Goal: Use online tool/utility: Utilize a website feature to perform a specific function

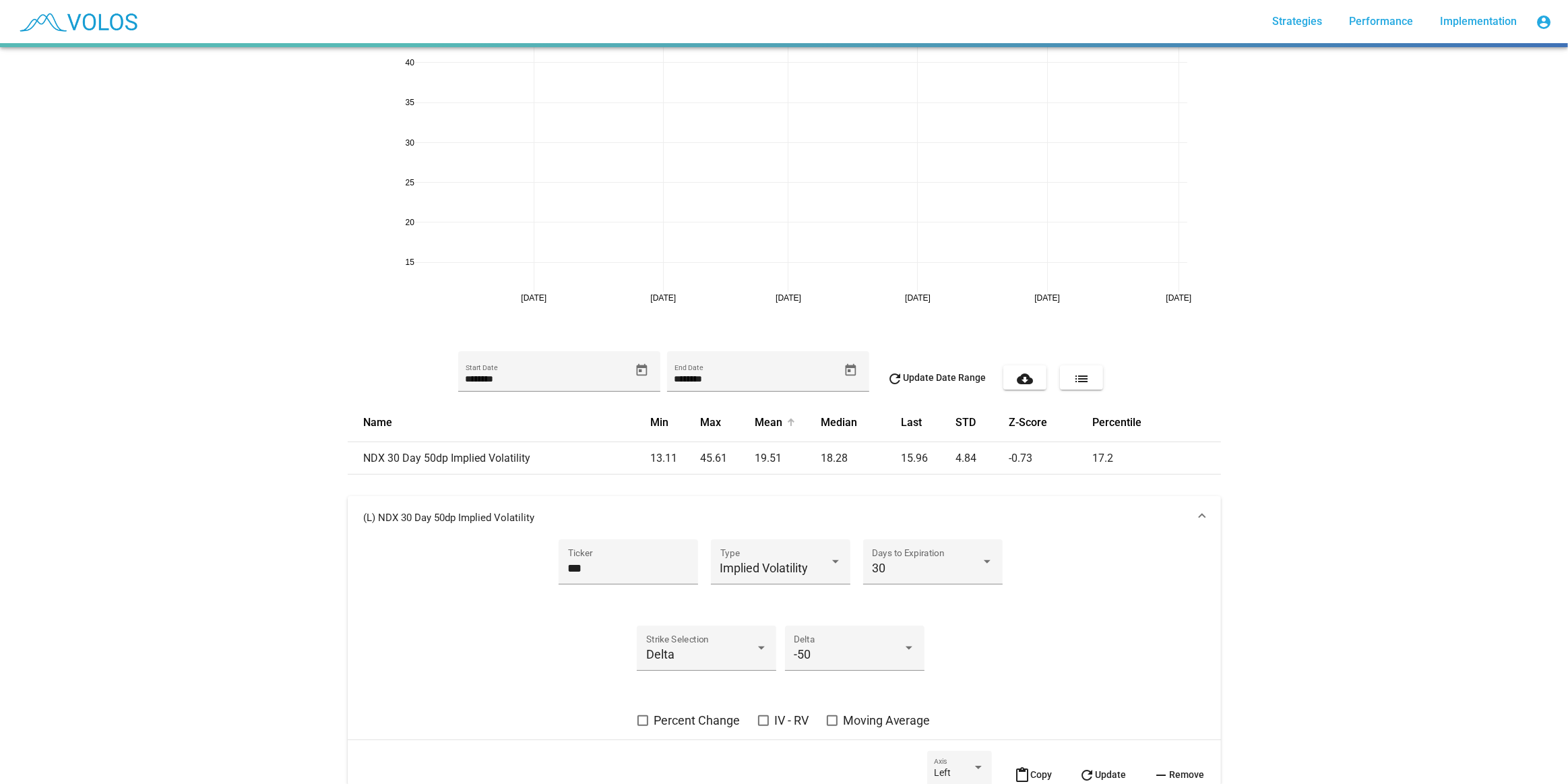
scroll to position [144, 0]
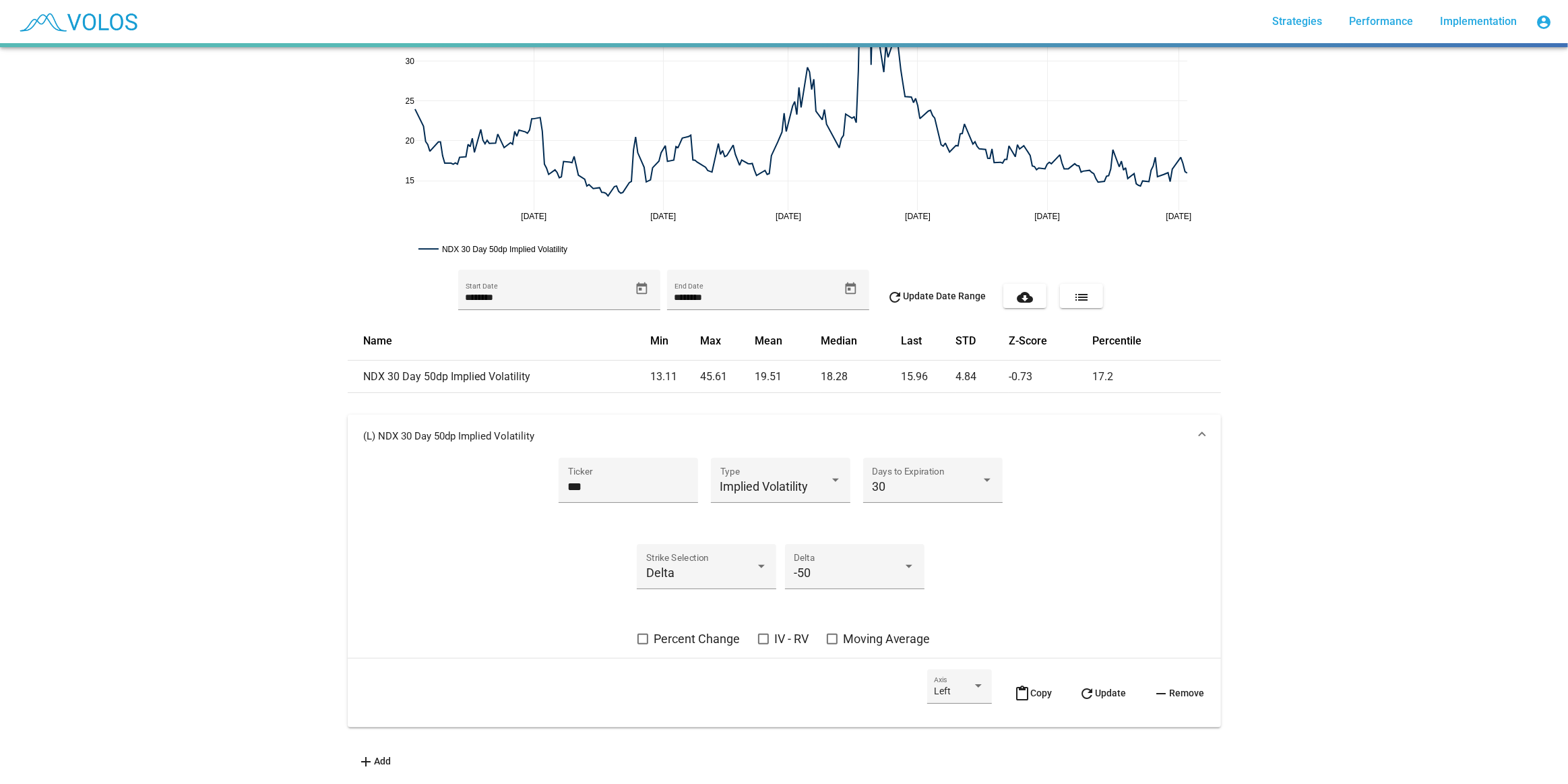
click at [1020, 685] on mat-icon "content_paste" at bounding box center [1023, 693] width 16 height 16
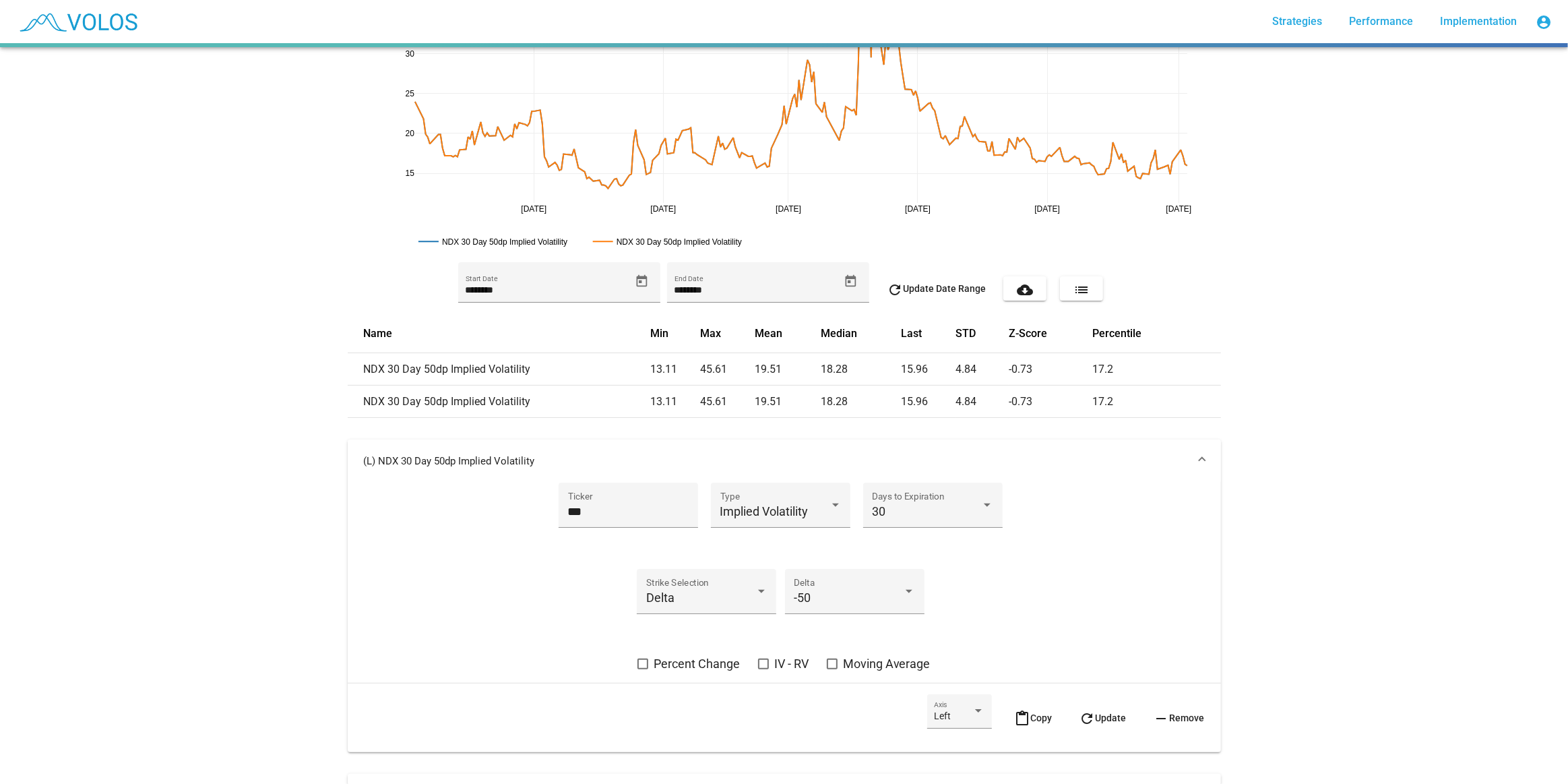
click at [980, 440] on mat-expansion-panel-header "(L) NDX 30 Day 50dp Implied Volatility" at bounding box center [784, 461] width 873 height 43
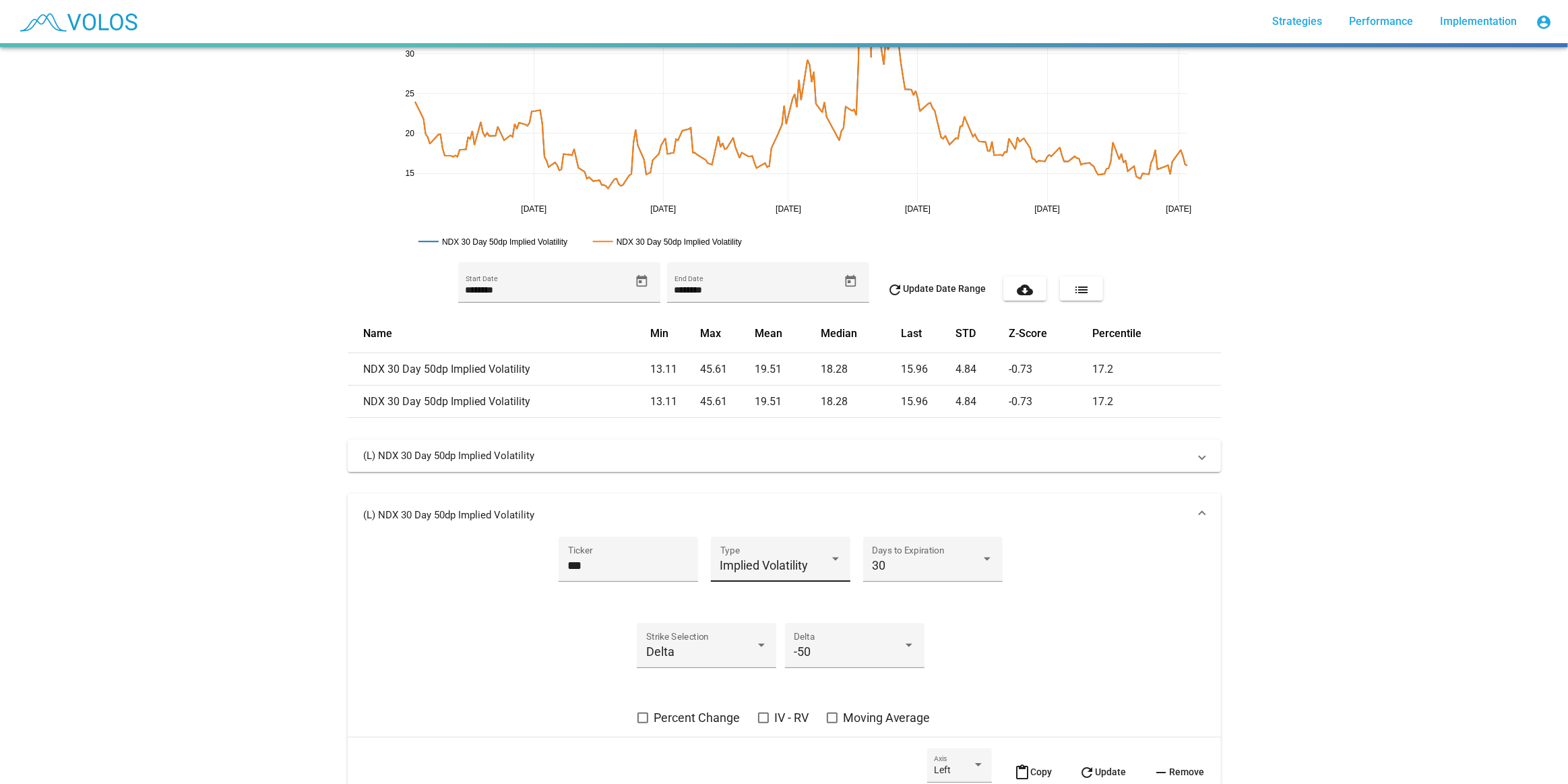
click at [784, 553] on div "Implied Volatility Type" at bounding box center [781, 564] width 121 height 36
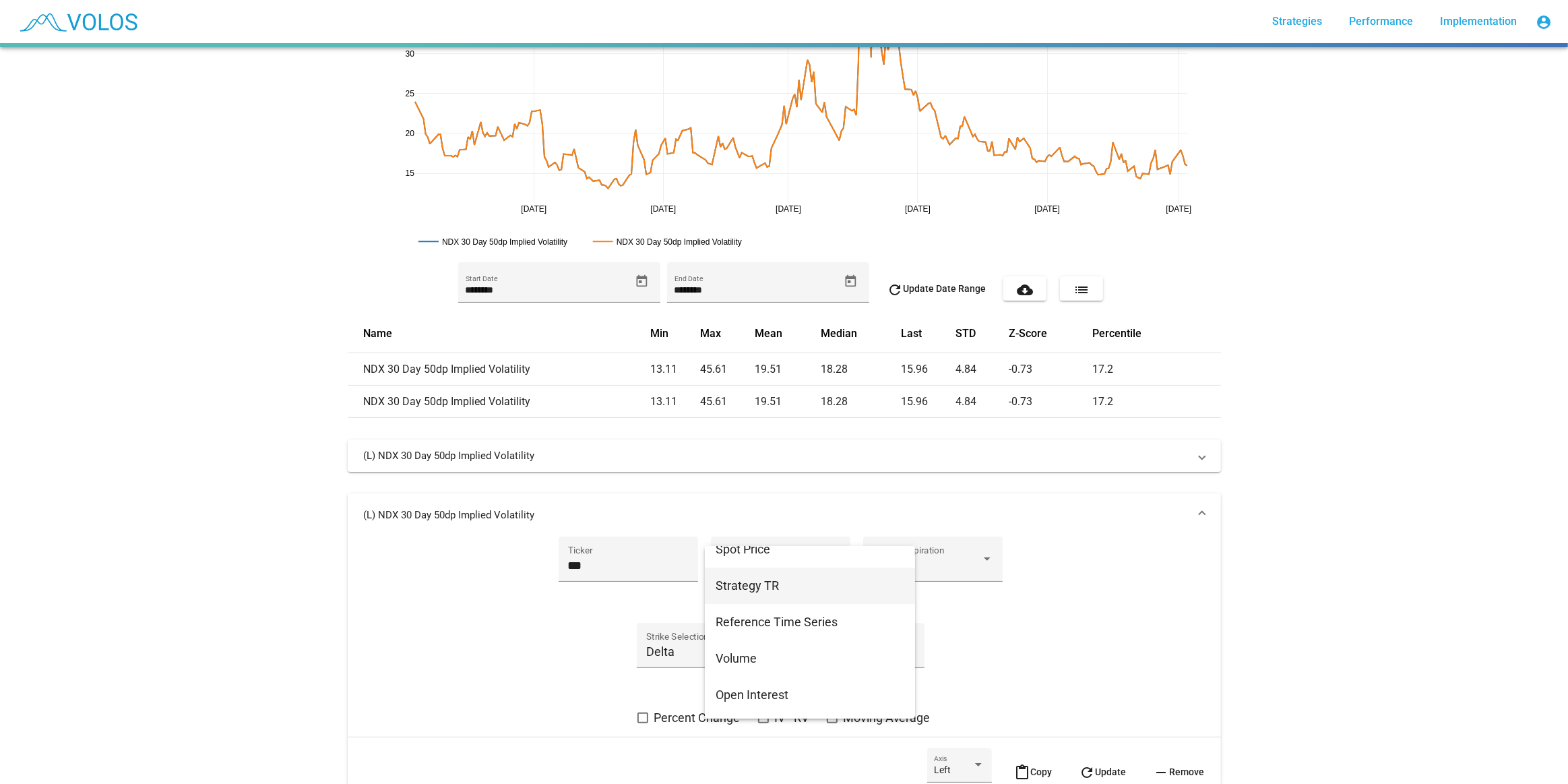
scroll to position [245, 0]
click at [803, 610] on span "Spot Price" at bounding box center [810, 610] width 189 height 37
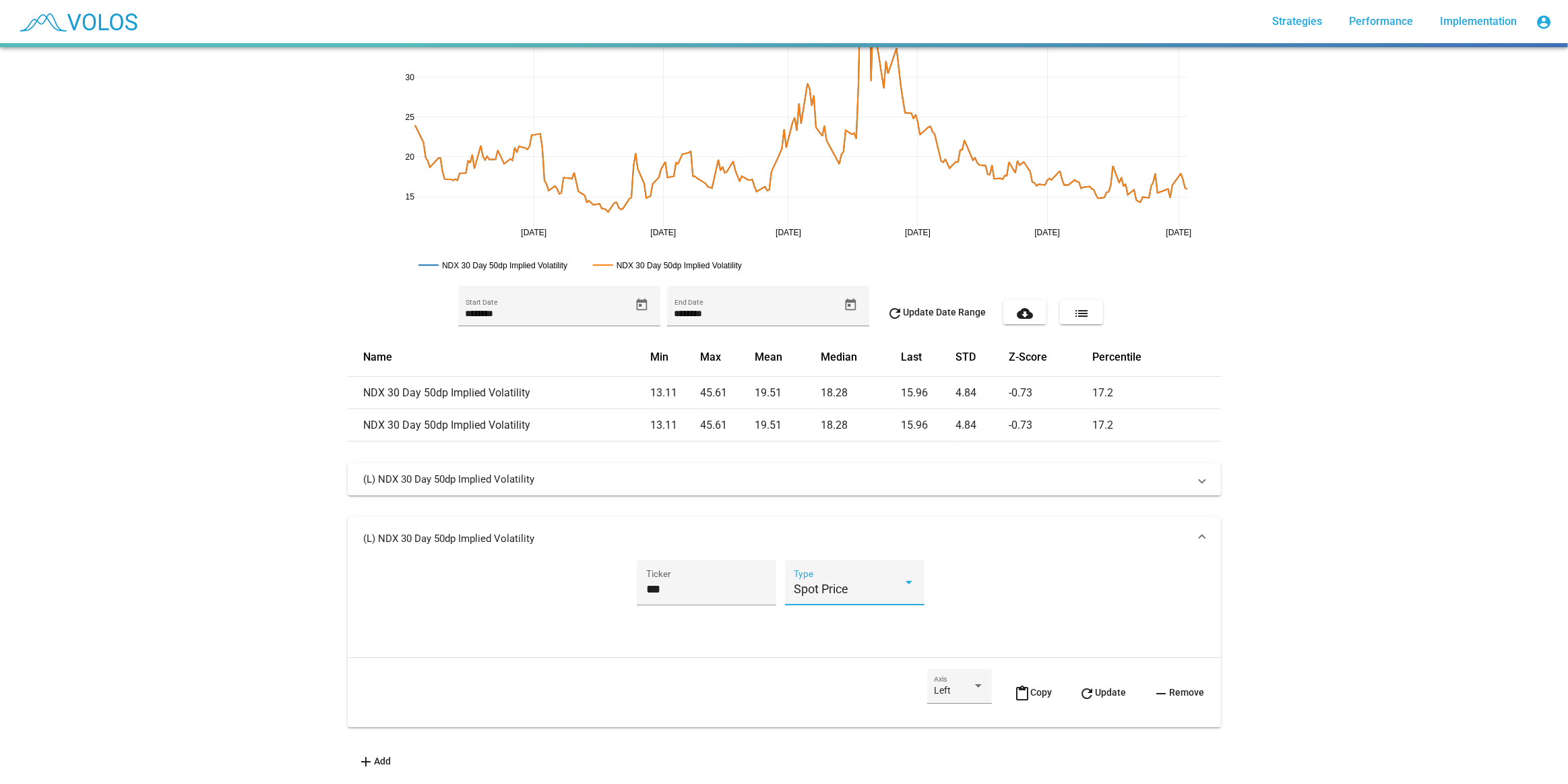
click at [1103, 697] on button "refresh Update" at bounding box center [1103, 692] width 68 height 47
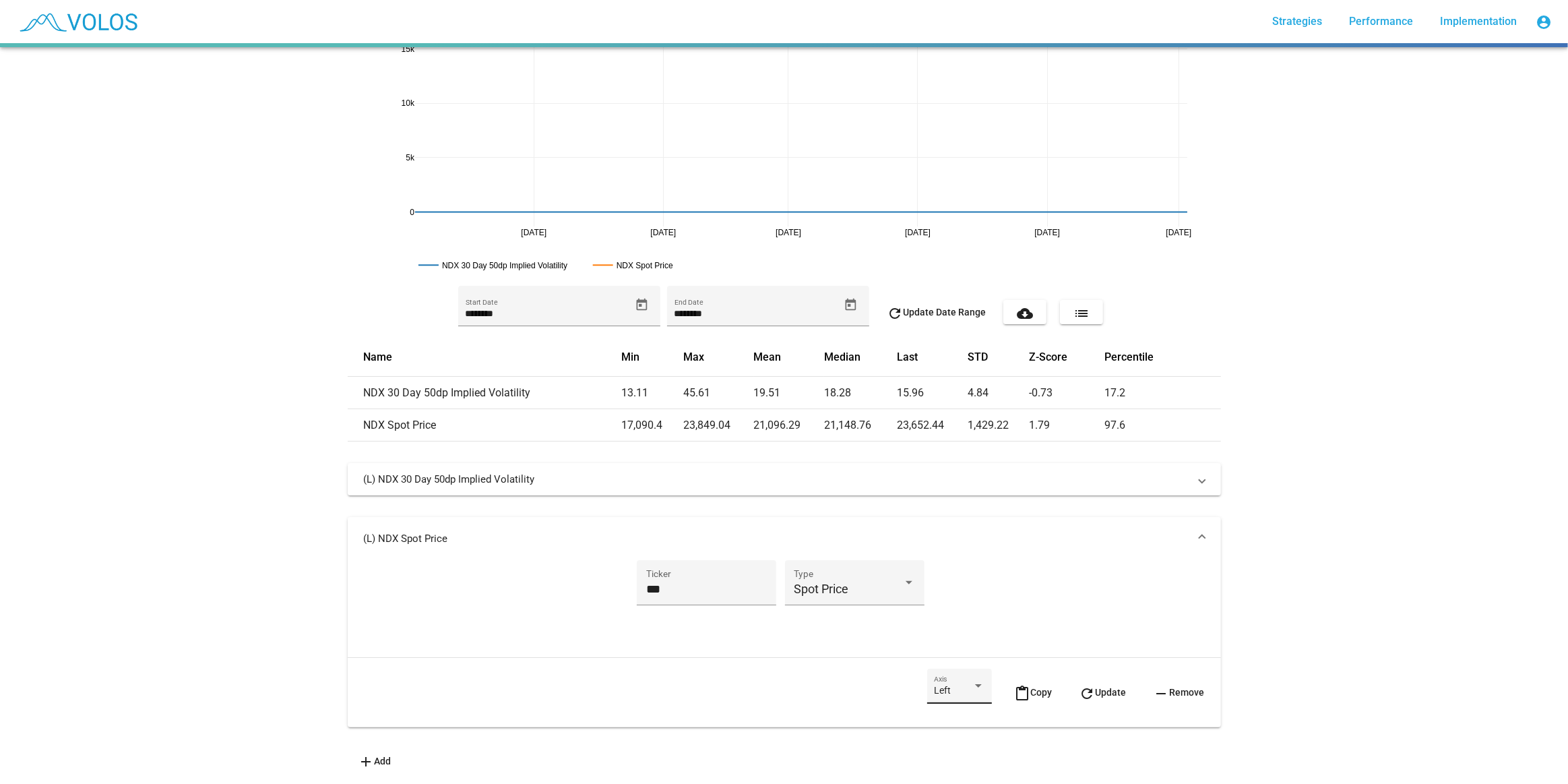
click at [950, 676] on div "Left Axis" at bounding box center [959, 690] width 50 height 28
click at [957, 701] on span "Right" at bounding box center [949, 710] width 50 height 28
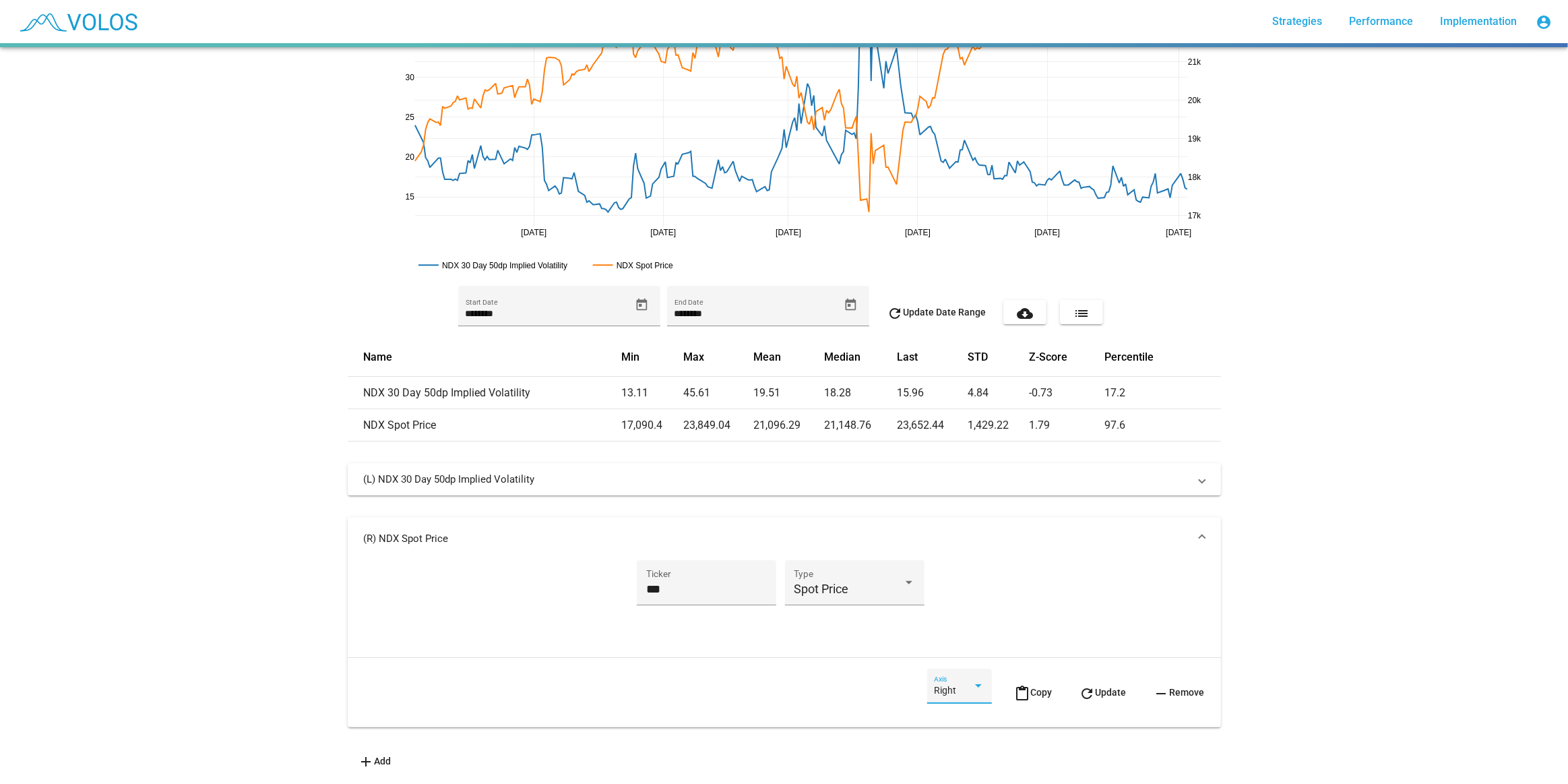
click at [1080, 685] on mat-icon "refresh" at bounding box center [1088, 693] width 16 height 16
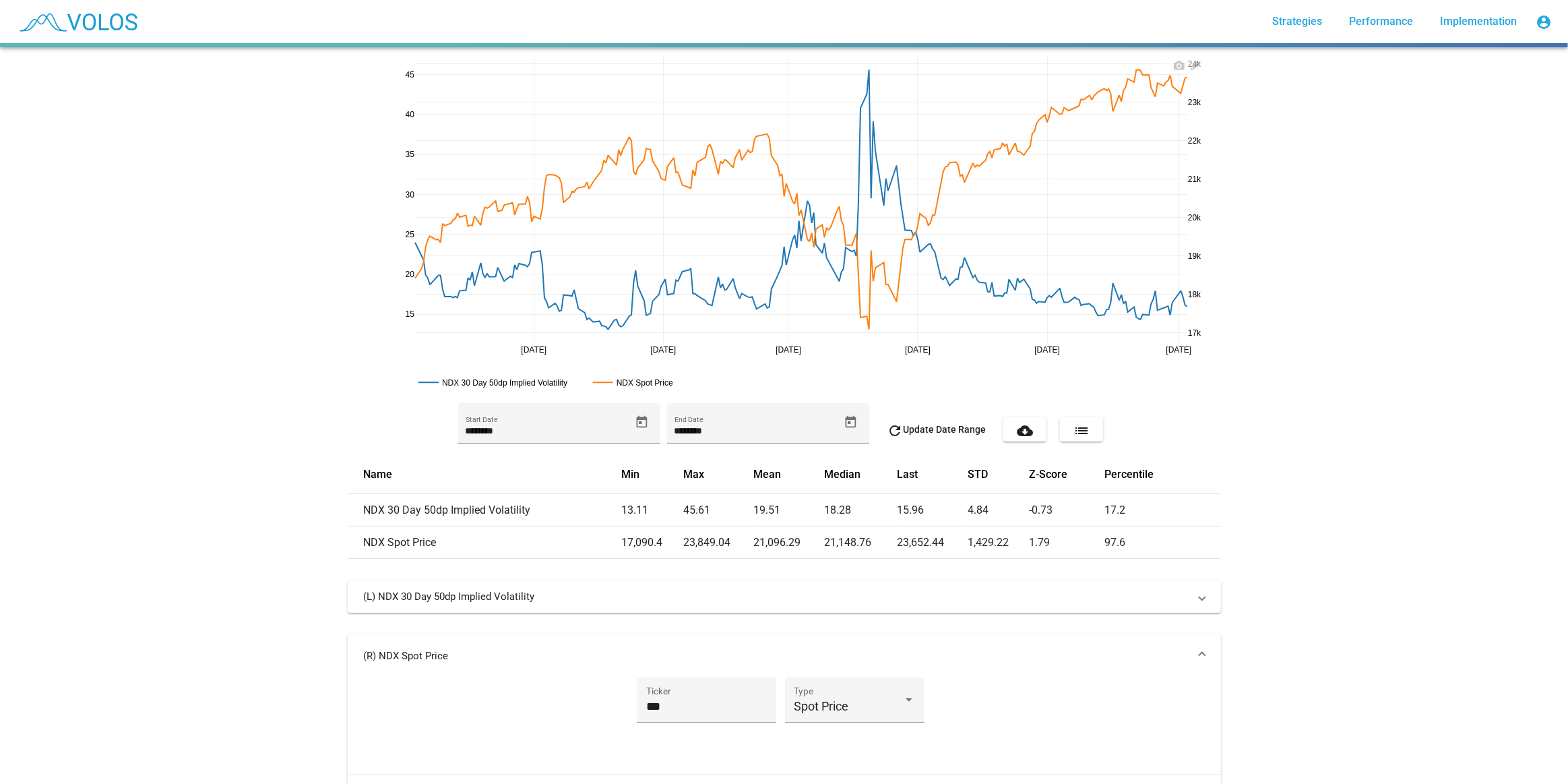
scroll to position [0, 0]
click at [1197, 351] on div "[DATE] [DATE] [DATE] [DATE] [DATE] [DATE] 15 20 25 30 35 40 45 17k 18k 19k 20k …" at bounding box center [784, 226] width 873 height 337
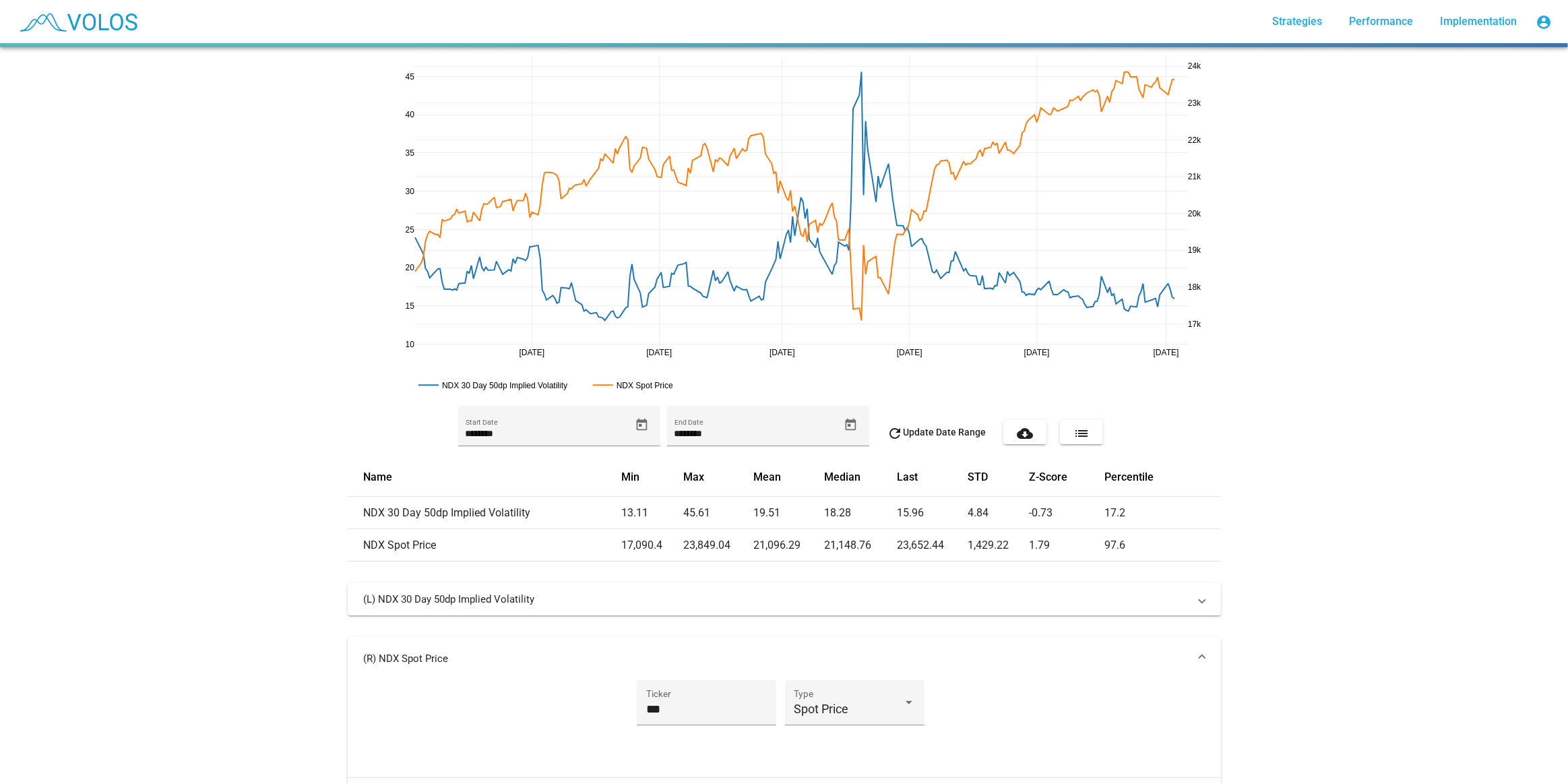
drag, startPoint x: 1187, startPoint y: 357, endPoint x: 1174, endPoint y: 344, distance: 18.4
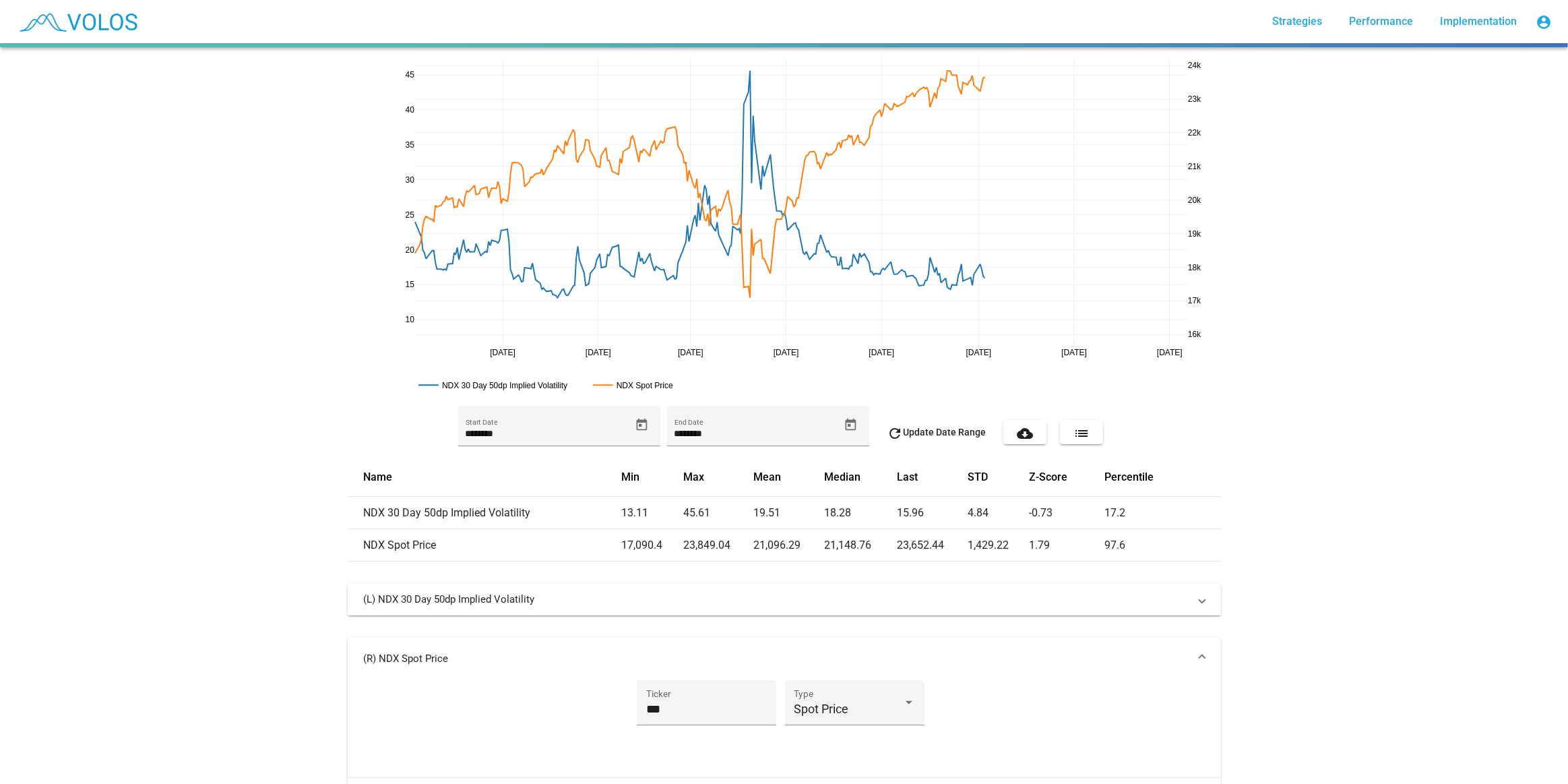
drag, startPoint x: 1187, startPoint y: 355, endPoint x: 994, endPoint y: 330, distance: 194.6
click at [638, 424] on icon "Open calendar" at bounding box center [642, 424] width 14 height 14
click at [513, 463] on button "[DATE]" at bounding box center [487, 474] width 60 height 27
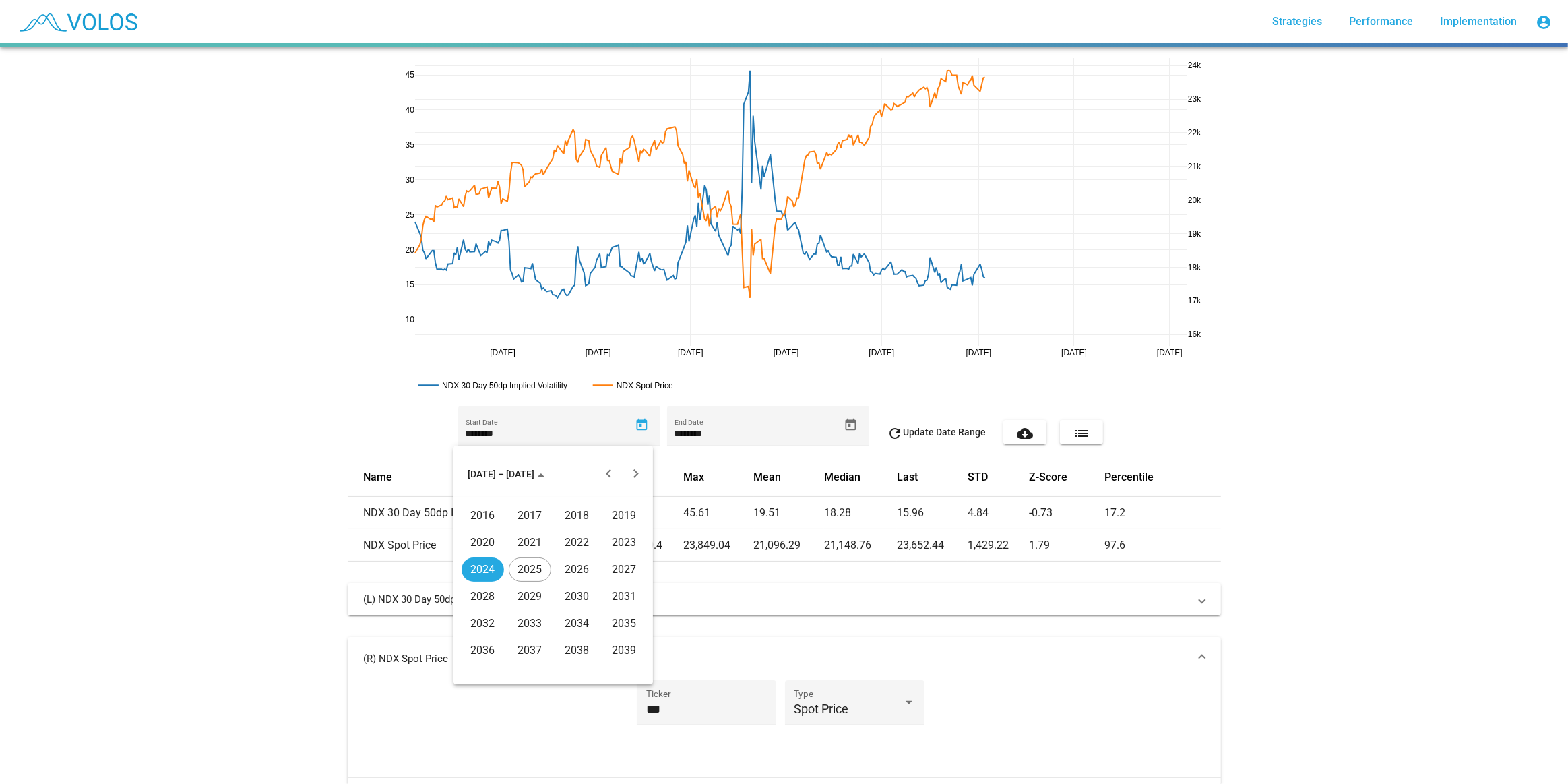
click at [488, 518] on div "2016" at bounding box center [483, 515] width 42 height 24
click at [499, 548] on div "JAN" at bounding box center [483, 542] width 42 height 24
click at [516, 562] on div "5" at bounding box center [526, 561] width 24 height 24
type input "********"
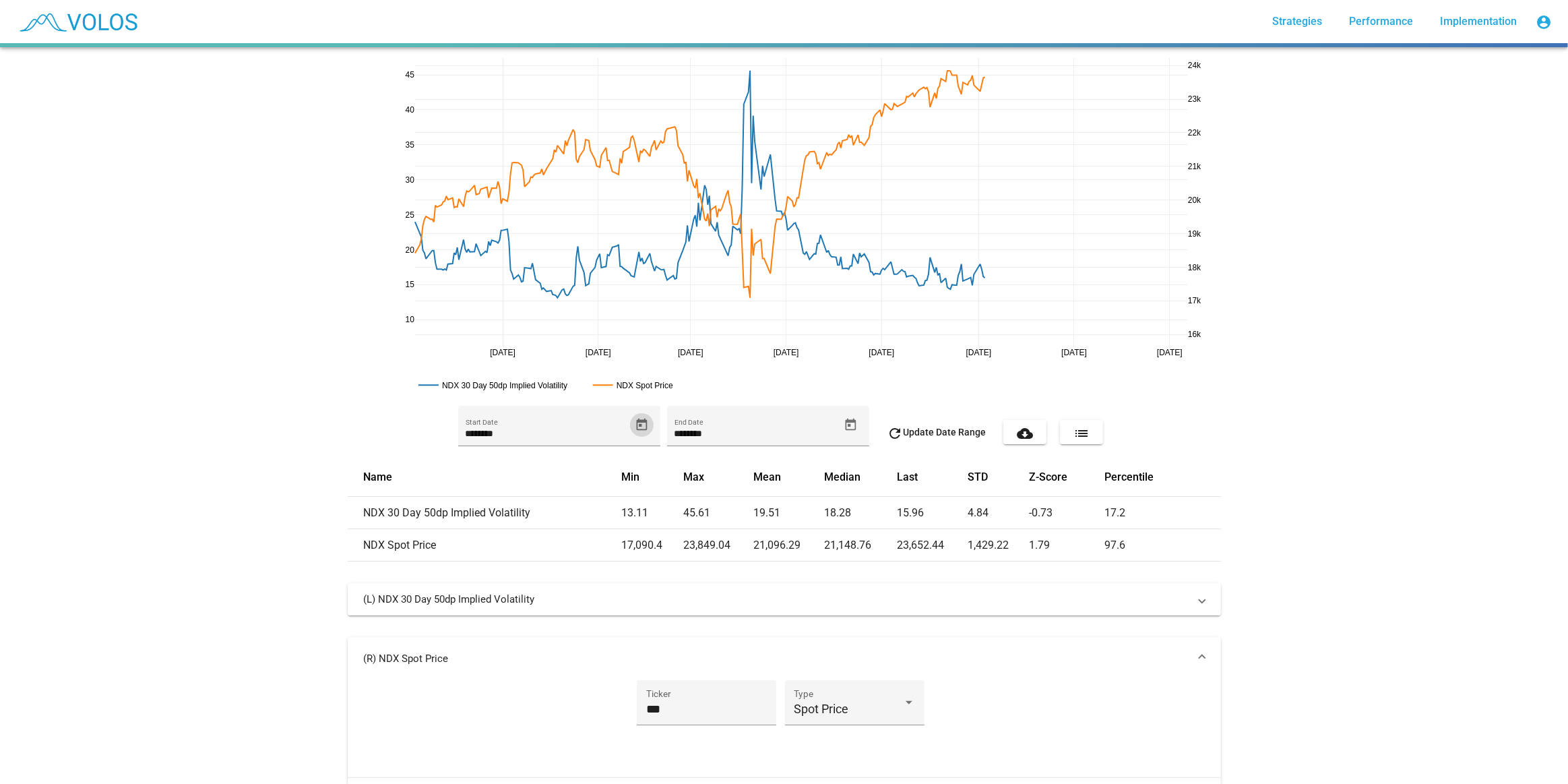
click at [945, 439] on button "refresh Update Date Range" at bounding box center [936, 431] width 120 height 24
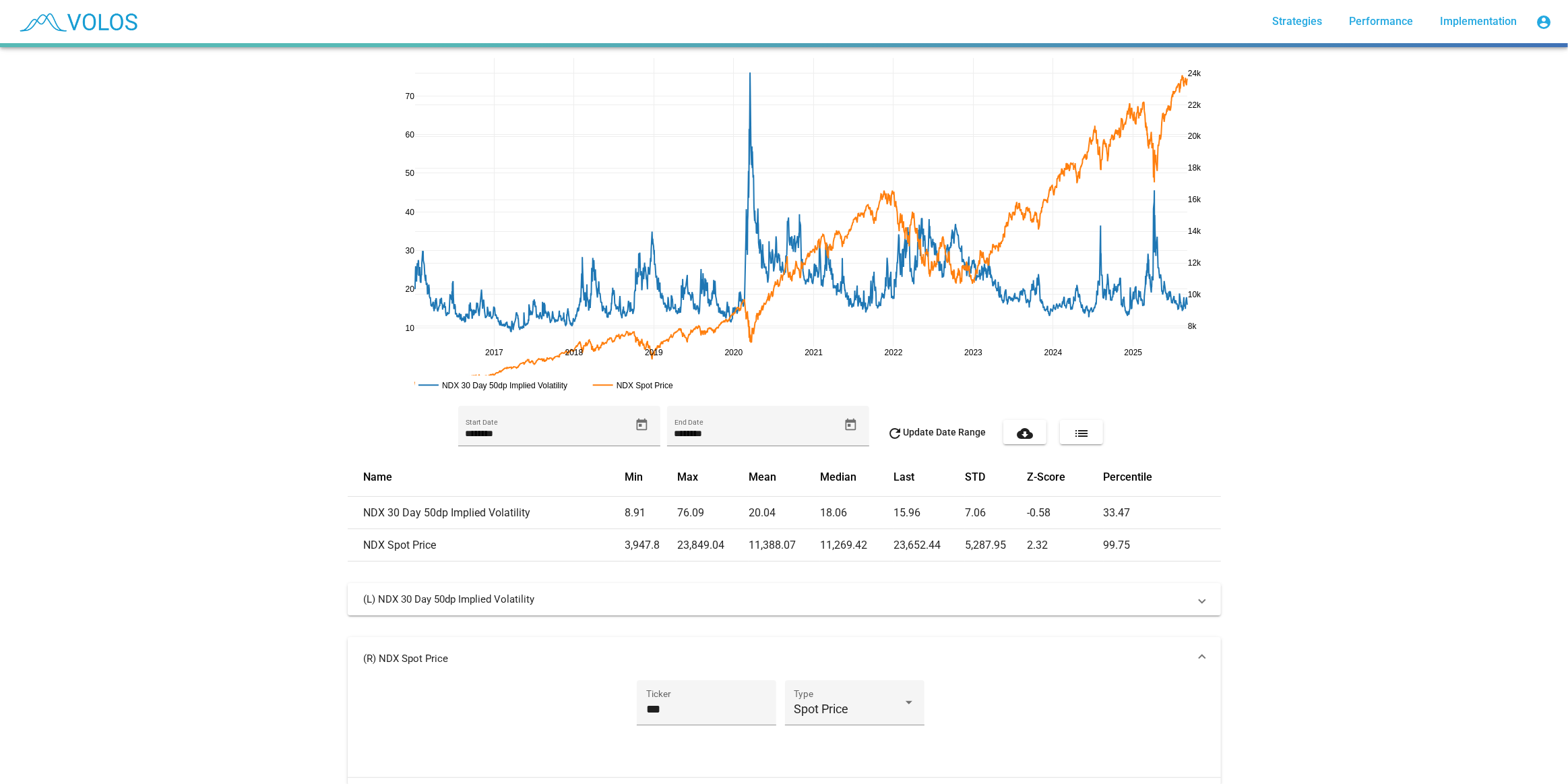
drag, startPoint x: 1191, startPoint y: 319, endPoint x: 1206, endPoint y: 356, distance: 39.9
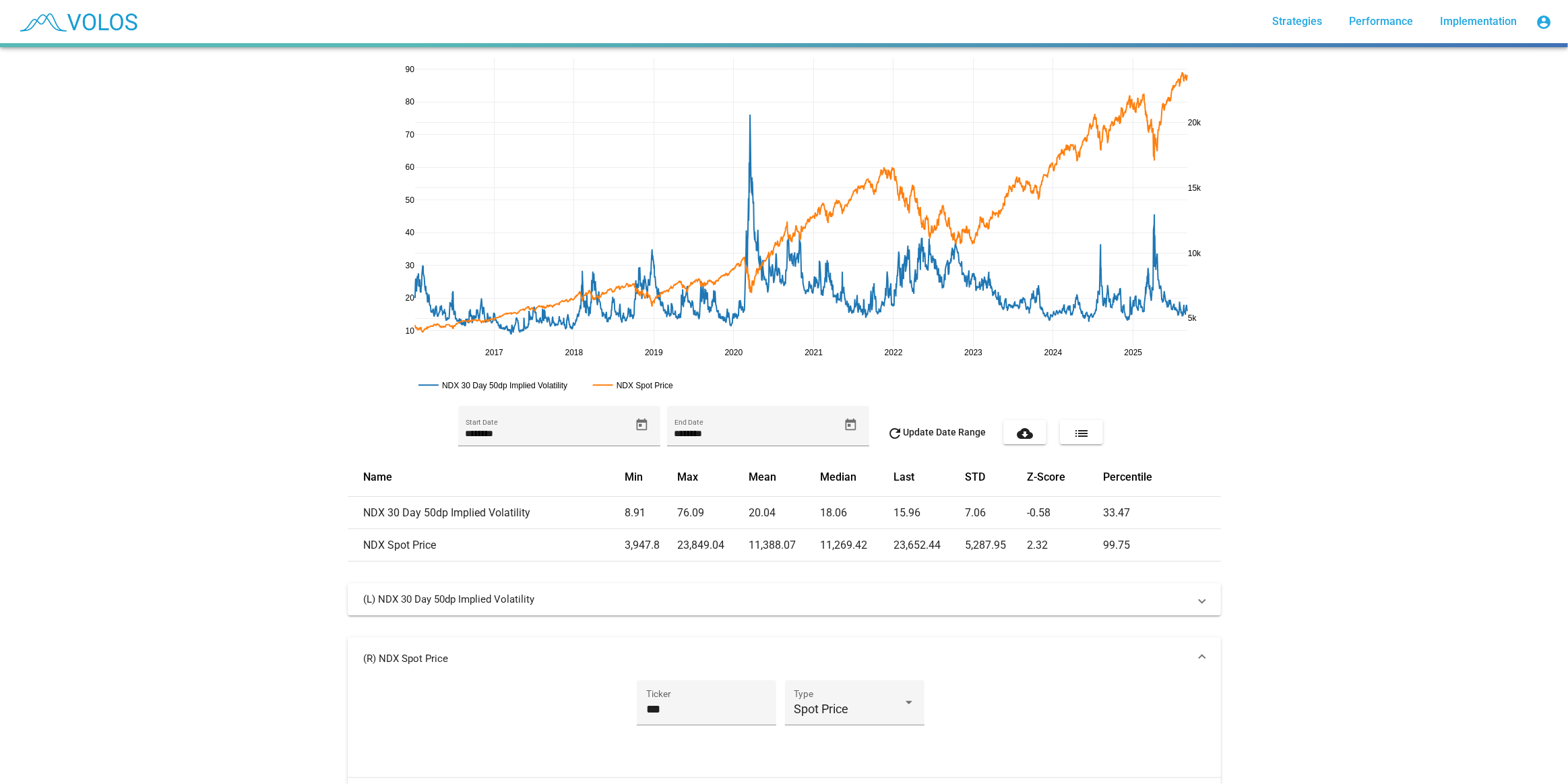
drag, startPoint x: 398, startPoint y: 82, endPoint x: 396, endPoint y: 126, distance: 44.0
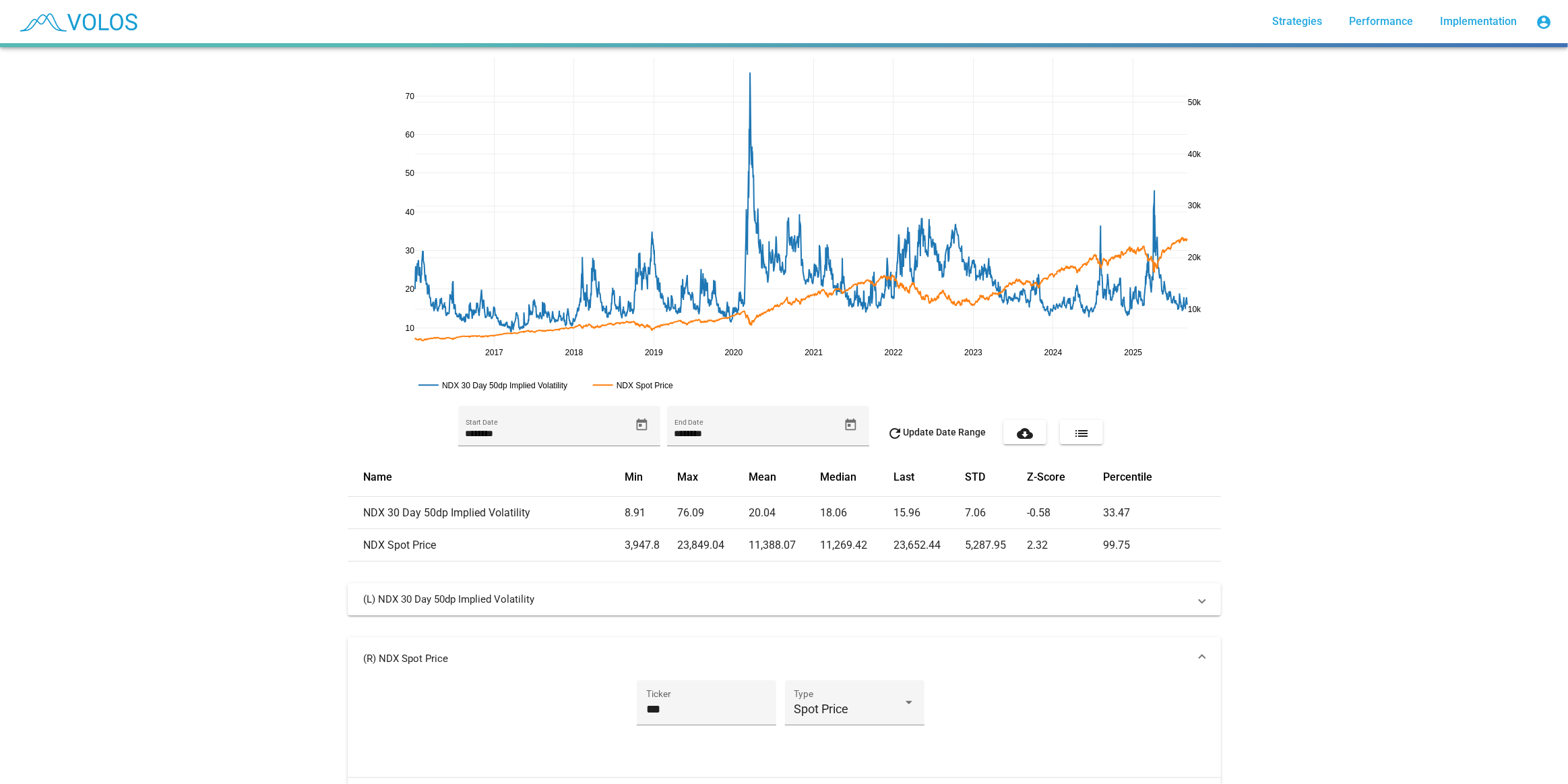
drag, startPoint x: 1193, startPoint y: 80, endPoint x: 1188, endPoint y: 254, distance: 174.1
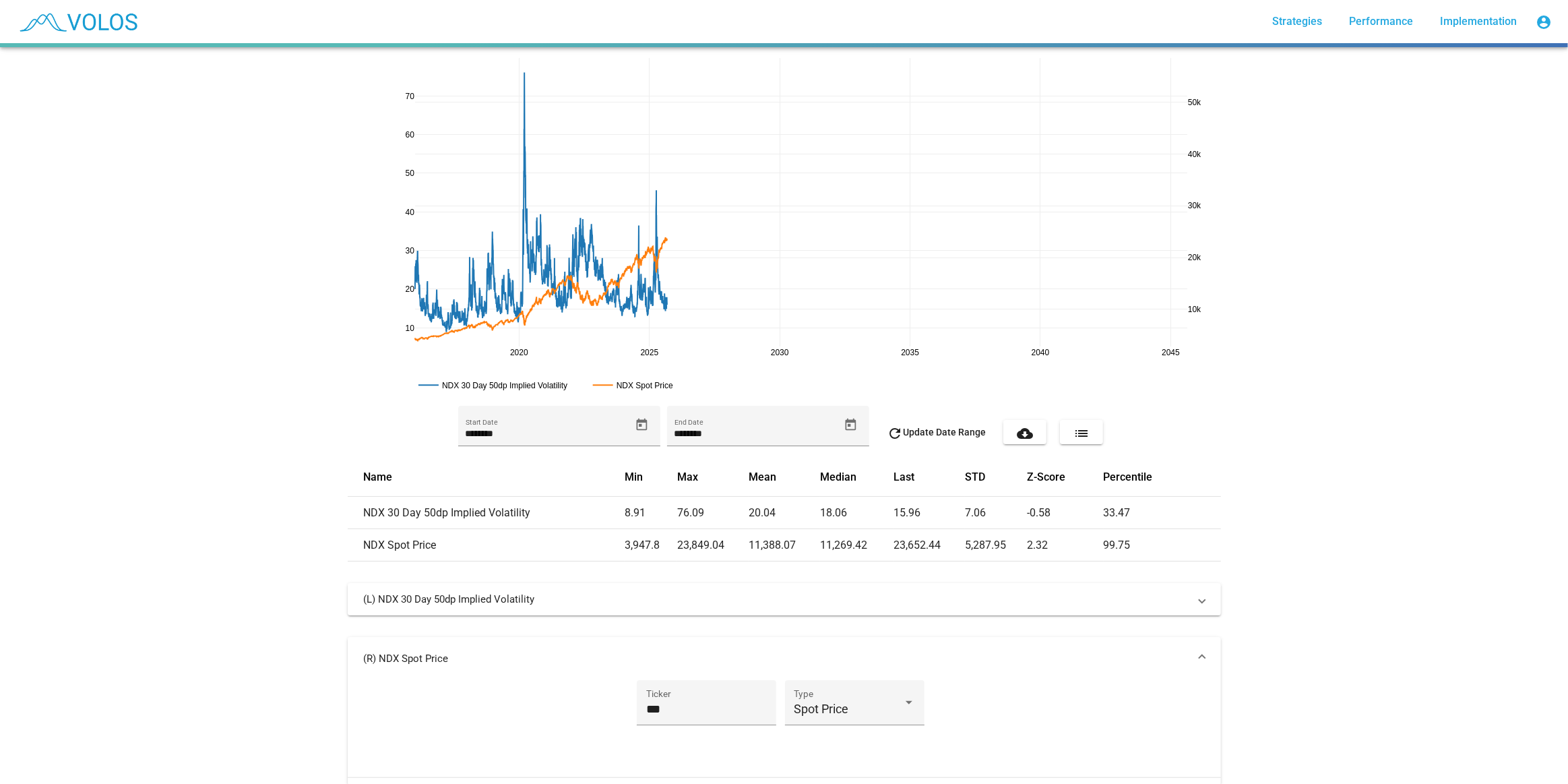
drag, startPoint x: 1170, startPoint y: 355, endPoint x: 651, endPoint y: 388, distance: 520.0
click at [636, 425] on icon "Open calendar" at bounding box center [642, 424] width 11 height 12
click at [483, 476] on span "[DATE]" at bounding box center [487, 474] width 39 height 11
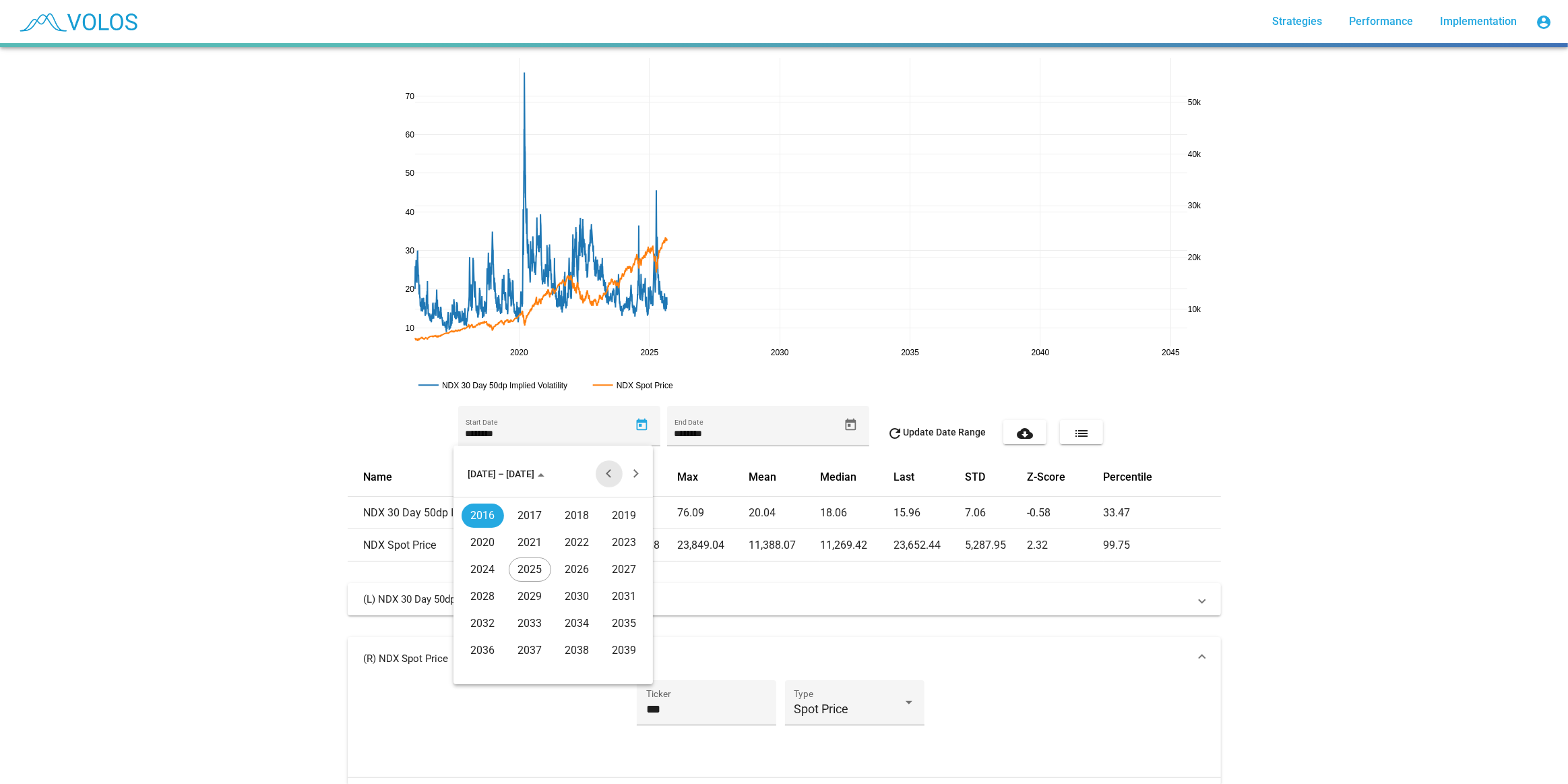
click at [612, 473] on button "Previous 20 years" at bounding box center [609, 474] width 27 height 27
click at [519, 539] on div "1997" at bounding box center [530, 542] width 42 height 24
click at [478, 535] on div "JAN" at bounding box center [483, 542] width 42 height 24
click at [495, 559] on div "6" at bounding box center [499, 561] width 24 height 24
type input "********"
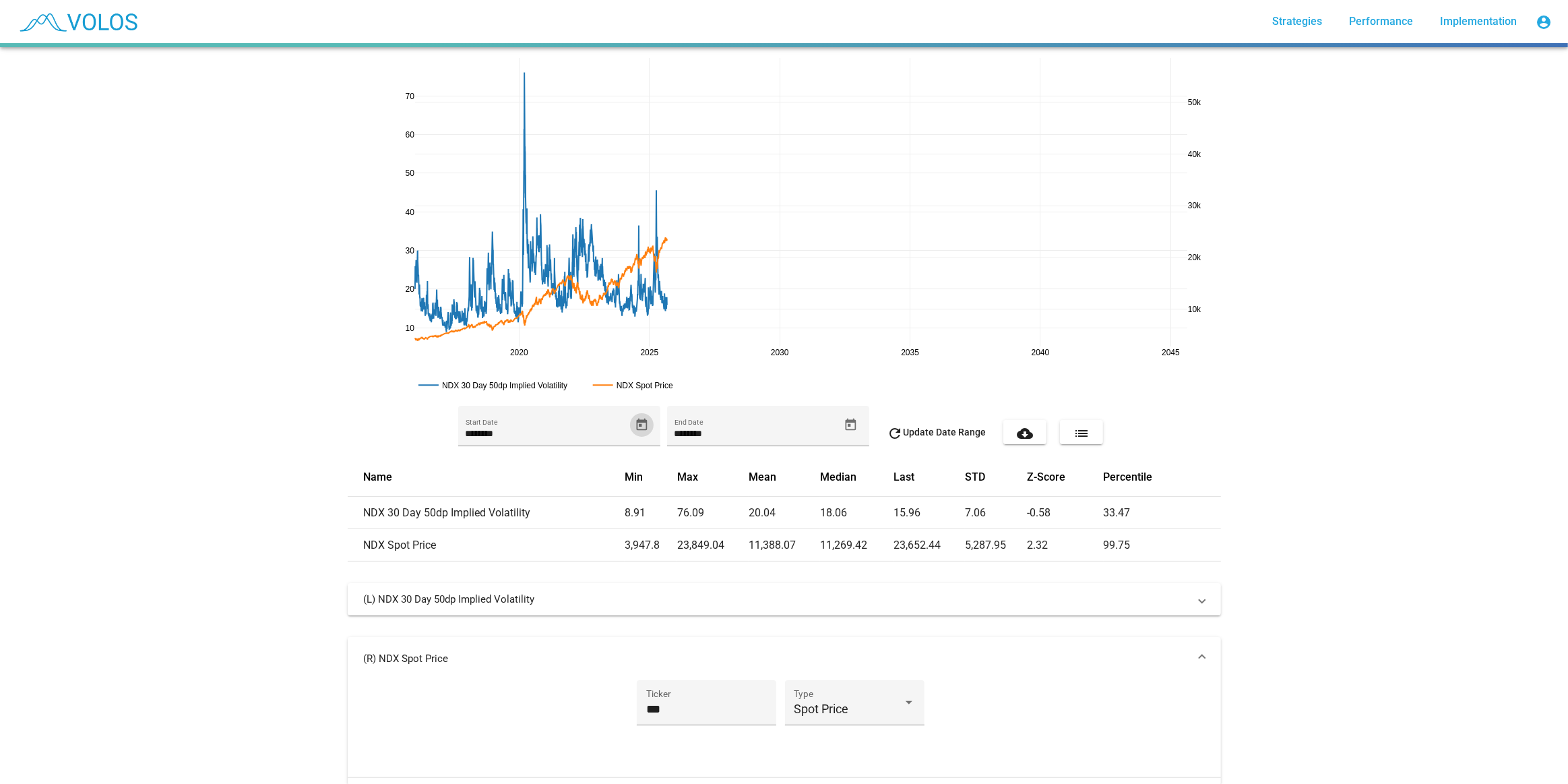
click at [918, 420] on button "refresh Update Date Range" at bounding box center [936, 431] width 120 height 24
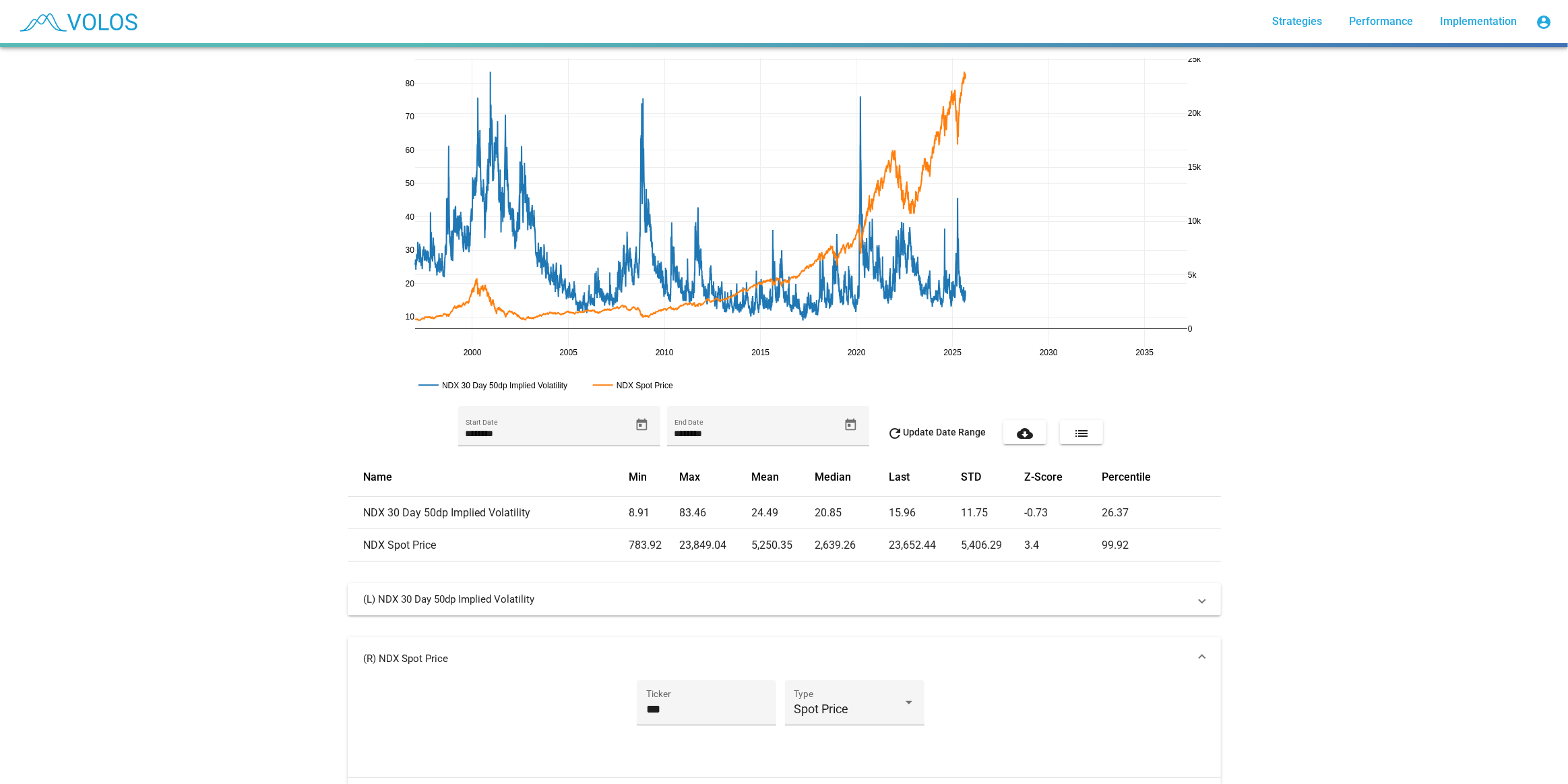
drag, startPoint x: 1193, startPoint y: 351, endPoint x: 973, endPoint y: 337, distance: 220.4
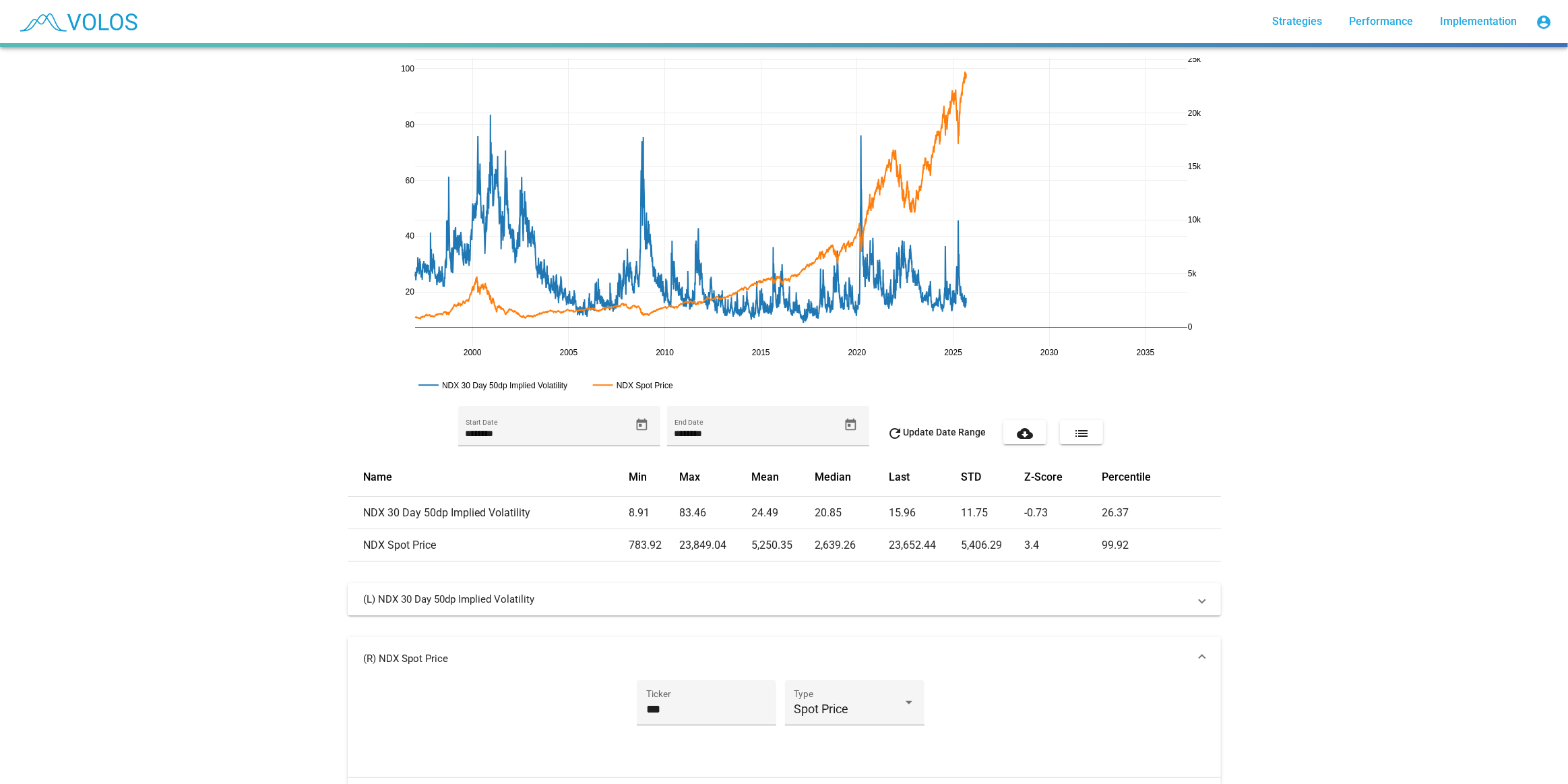
drag, startPoint x: 402, startPoint y: 75, endPoint x: 418, endPoint y: 120, distance: 47.8
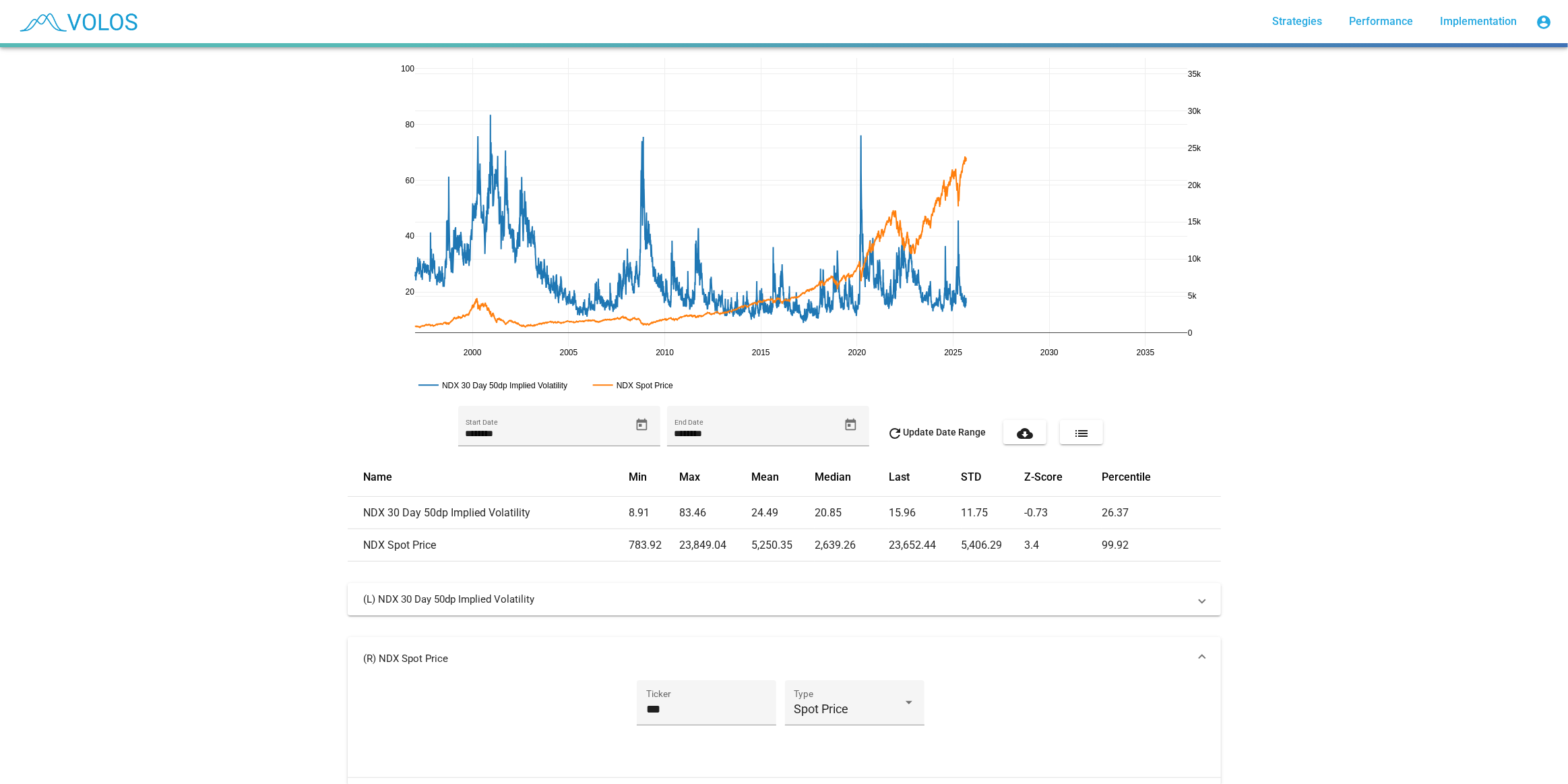
drag, startPoint x: 1190, startPoint y: 80, endPoint x: 1234, endPoint y: 169, distance: 99.3
click at [1197, 77] on div "2020 2025 2000 2005 2010 2015 2030 2035 20 40 60 80 100 0 20k 10k 30k 5k 15k 25…" at bounding box center [784, 226] width 873 height 337
drag, startPoint x: 1195, startPoint y: 75, endPoint x: 1136, endPoint y: 92, distance: 61.4
